Goal: Transaction & Acquisition: Purchase product/service

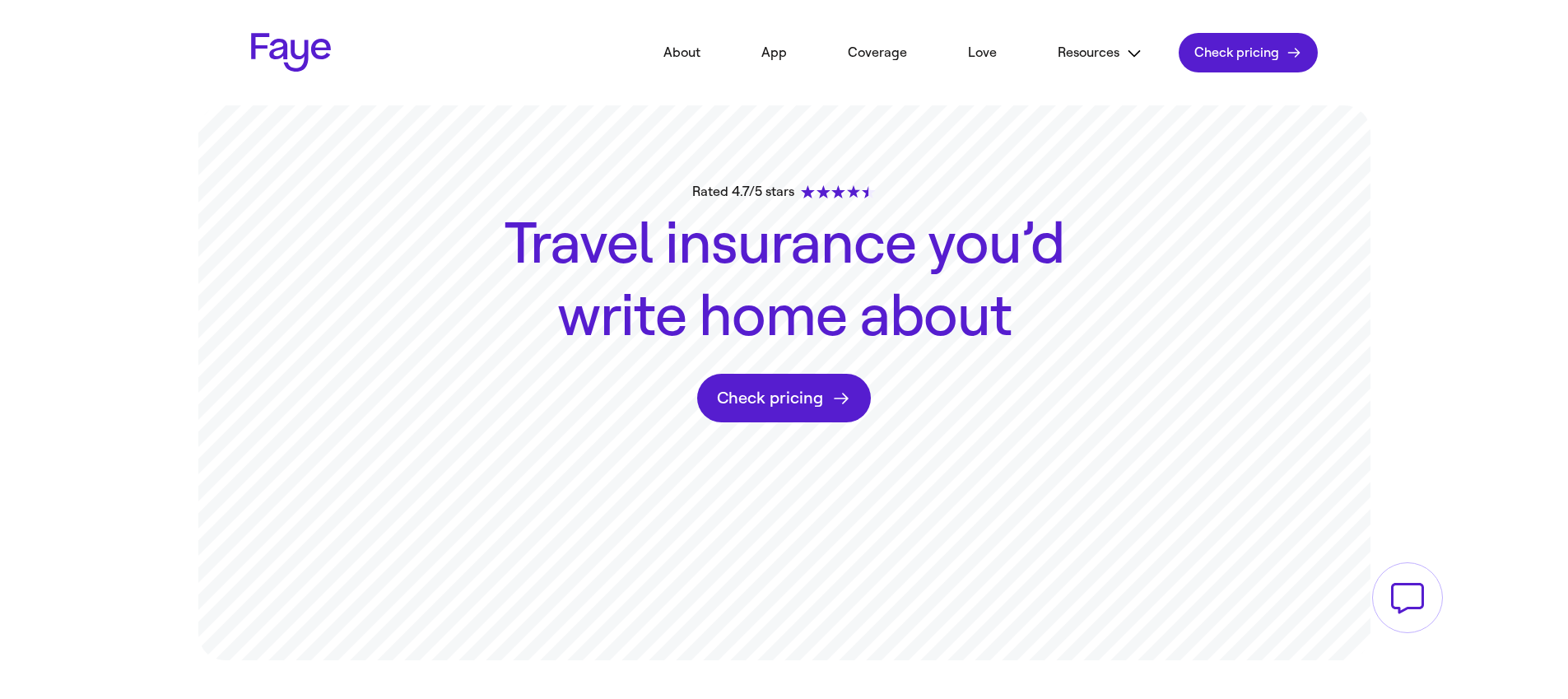
click at [1205, 46] on link "Check pricing" at bounding box center [1248, 52] width 139 height 40
